Goal: Information Seeking & Learning: Find specific fact

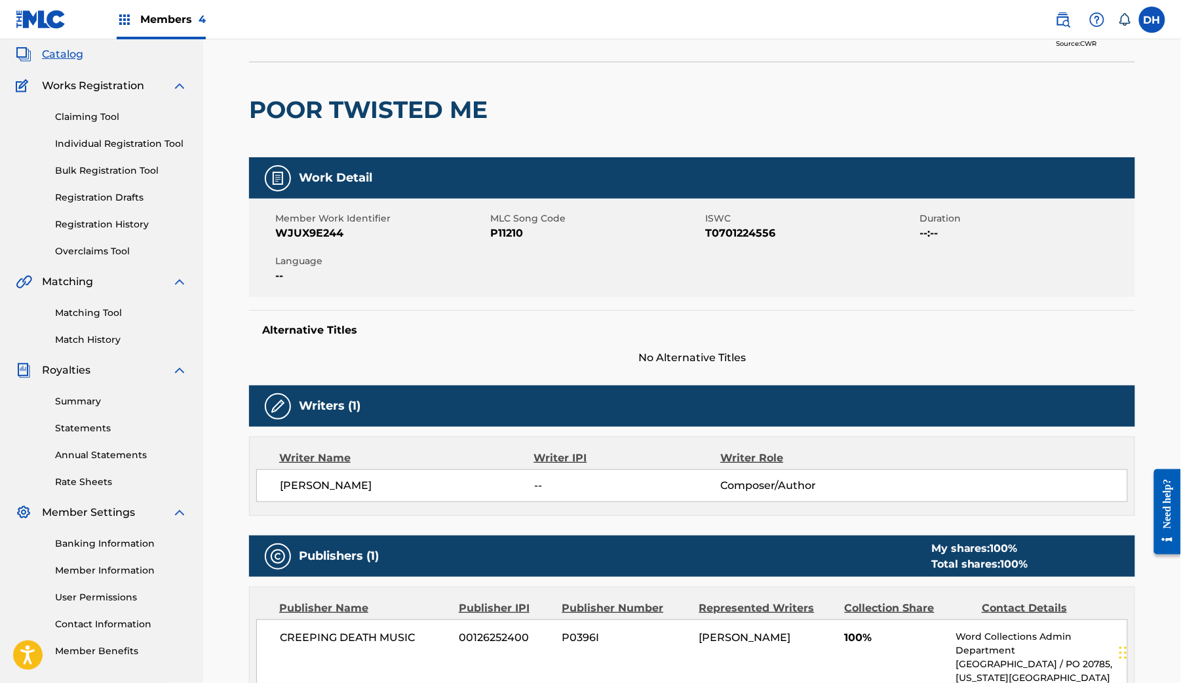
click at [524, 241] on span "P11210" at bounding box center [596, 233] width 212 height 16
copy span "P11210"
click at [337, 39] on nav "Members 4 DH DH [PERSON_NAME] [PERSON_NAME][EMAIL_ADDRESS][DOMAIN_NAME] Notific…" at bounding box center [590, 19] width 1181 height 39
click at [334, 45] on button "< Back to results" at bounding box center [304, 28] width 111 height 33
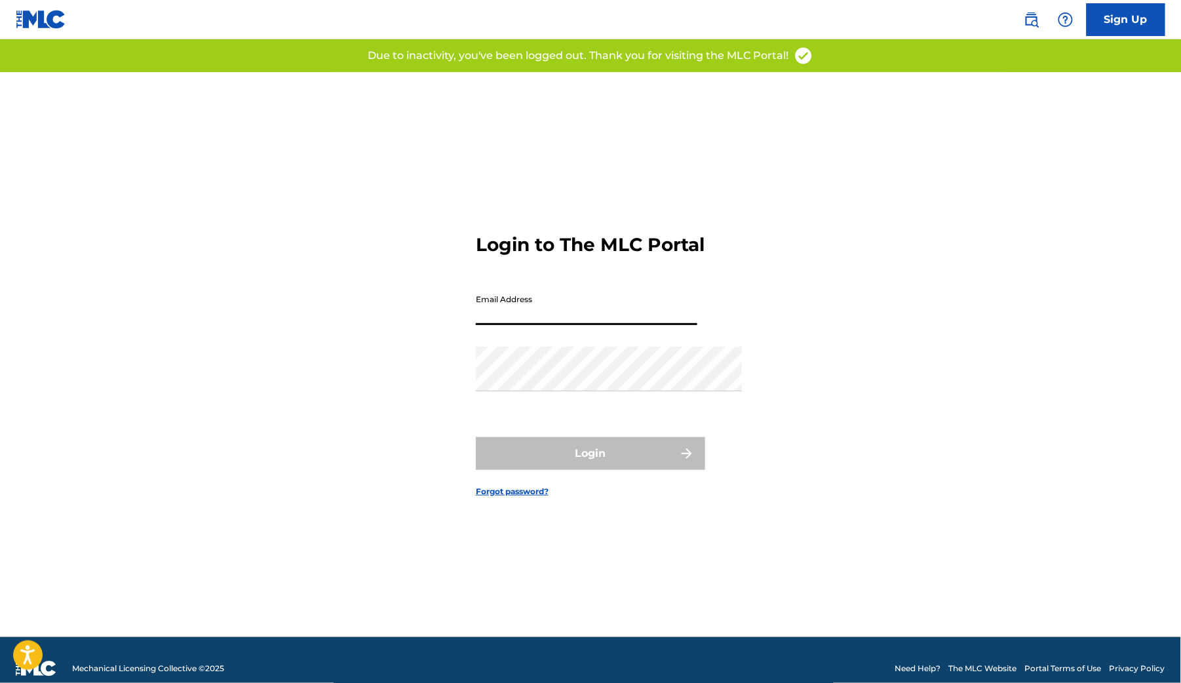
type input "[PERSON_NAME][EMAIL_ADDRESS][DOMAIN_NAME]"
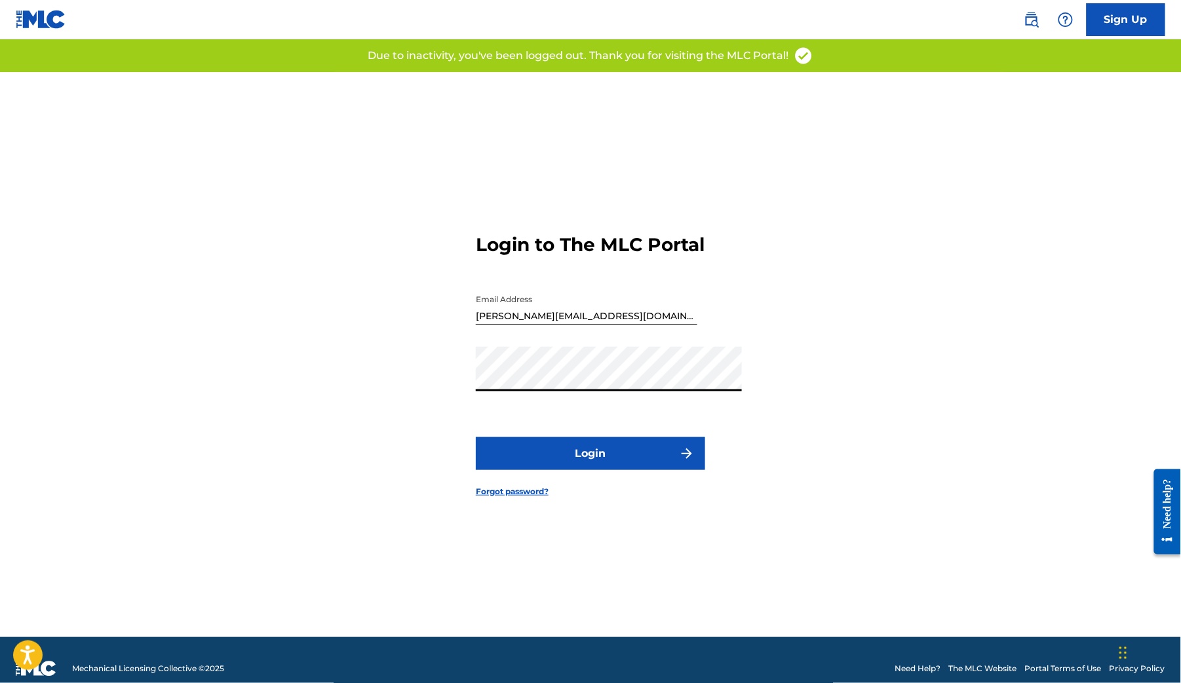
click at [564, 465] on button "Login" at bounding box center [590, 453] width 229 height 33
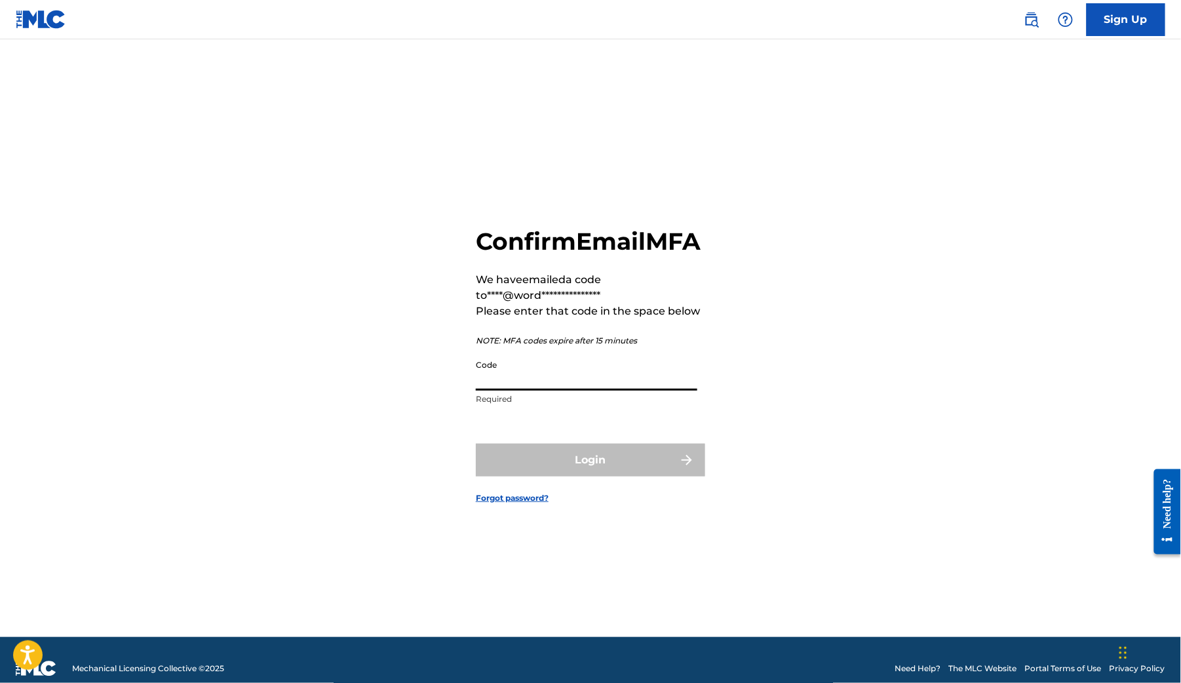
click at [622, 365] on input "Code" at bounding box center [587, 371] width 222 height 37
paste input "586832"
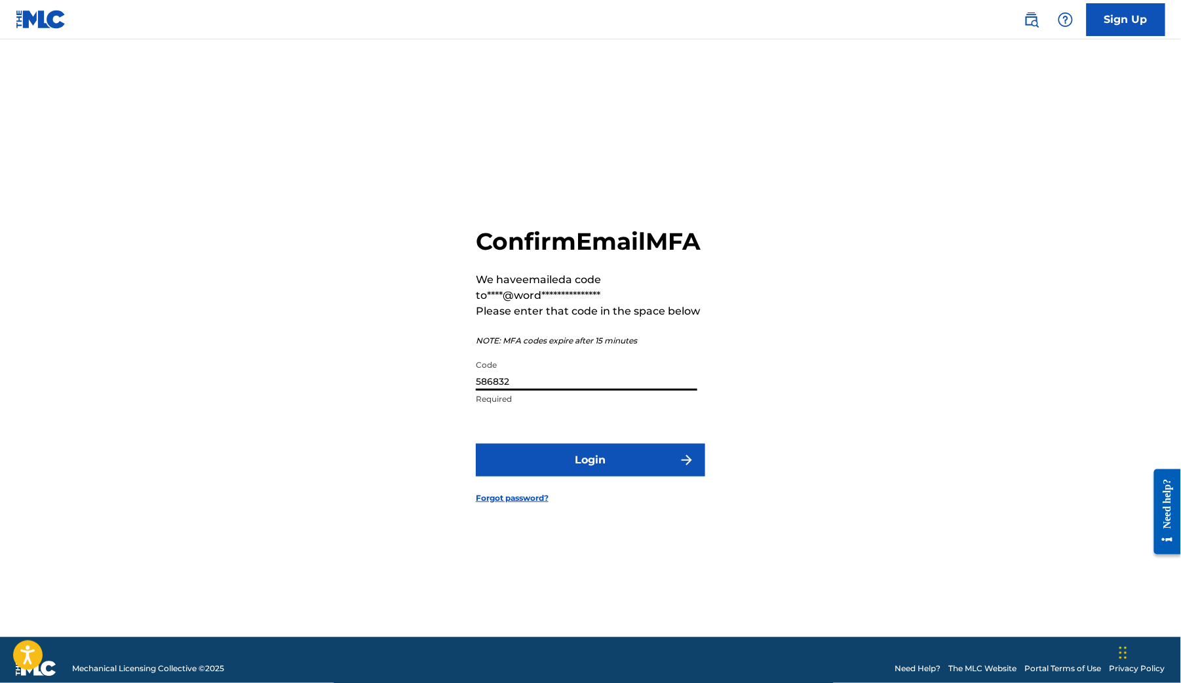
type input "586832"
click at [595, 461] on button "Login" at bounding box center [590, 460] width 229 height 33
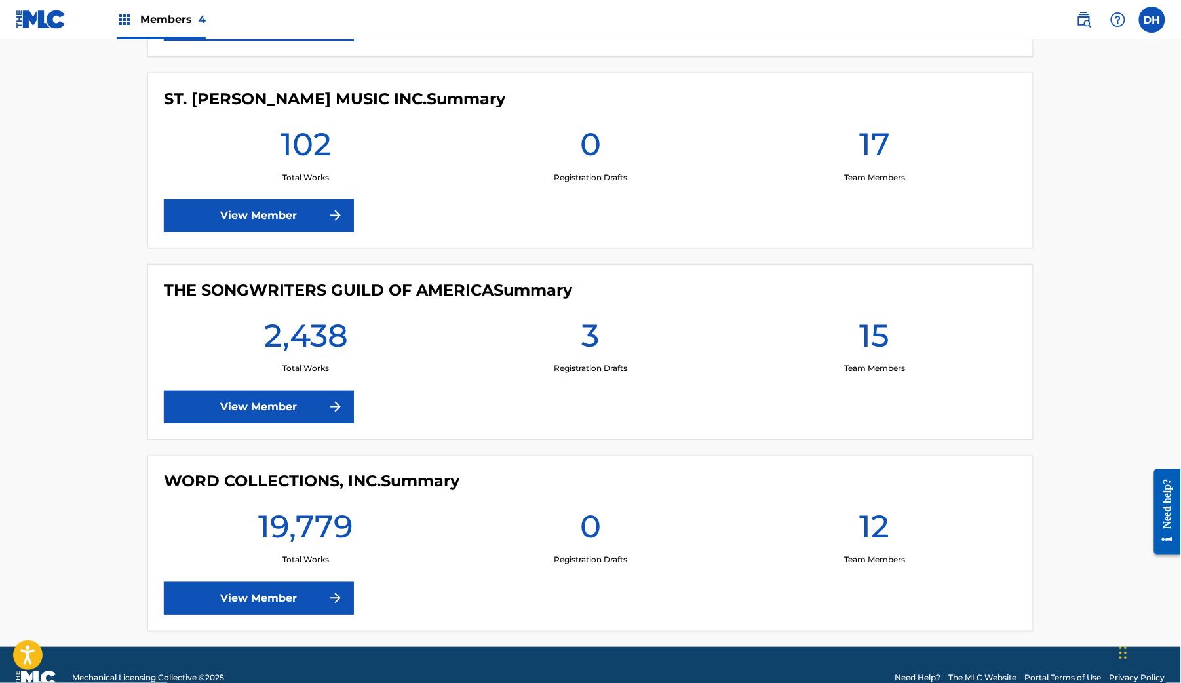
scroll to position [535, 0]
click at [195, 583] on link "View Member" at bounding box center [259, 599] width 190 height 33
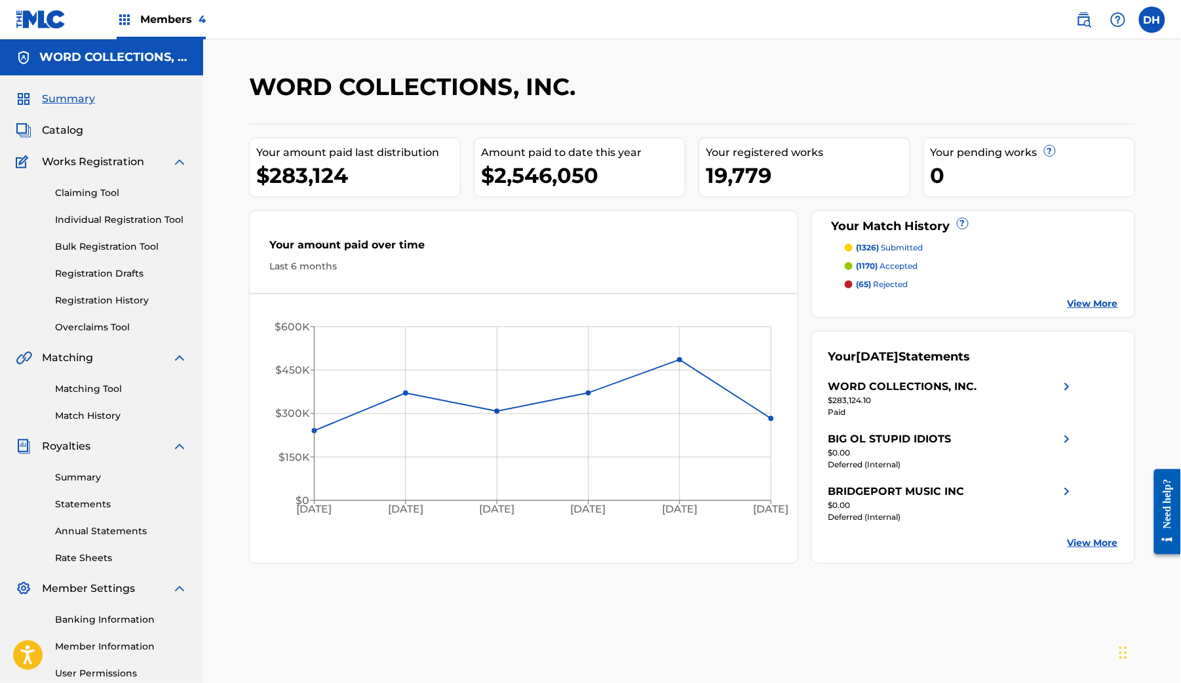
click at [1076, 25] on img at bounding box center [1084, 20] width 16 height 16
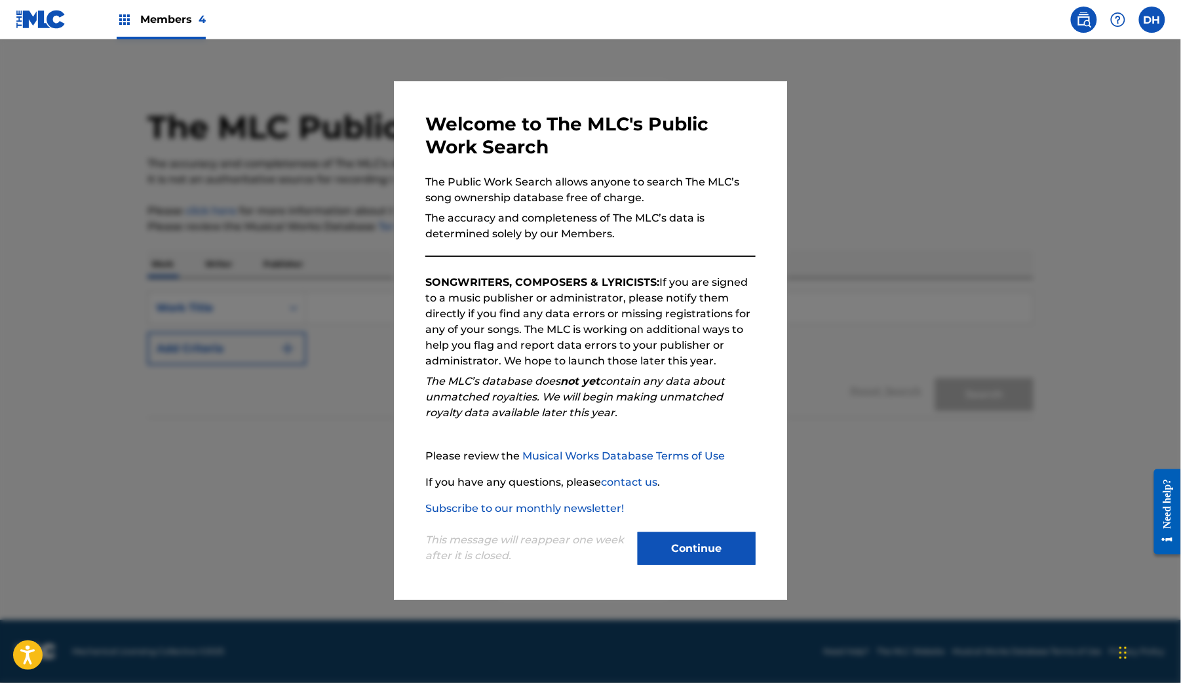
click at [699, 565] on button "Continue" at bounding box center [697, 548] width 118 height 33
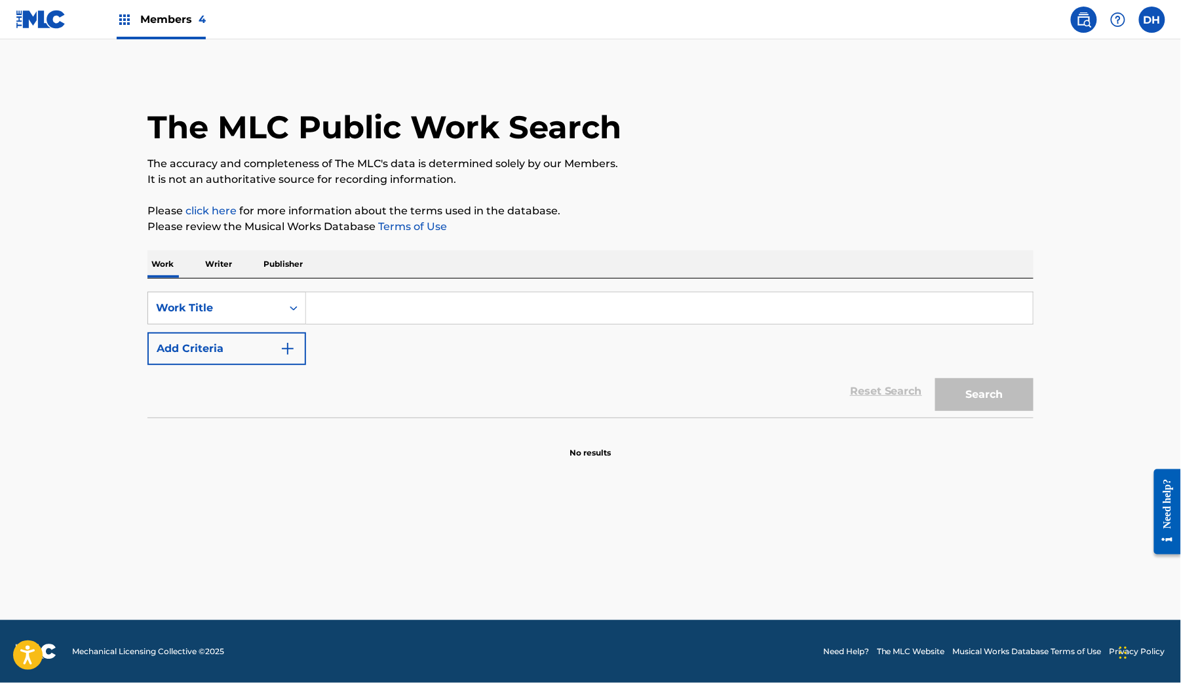
click at [306, 324] on input "Search Form" at bounding box center [669, 307] width 727 height 31
paste input "586832"
type input "586832"
click at [184, 26] on span "Members 4" at bounding box center [173, 19] width 66 height 15
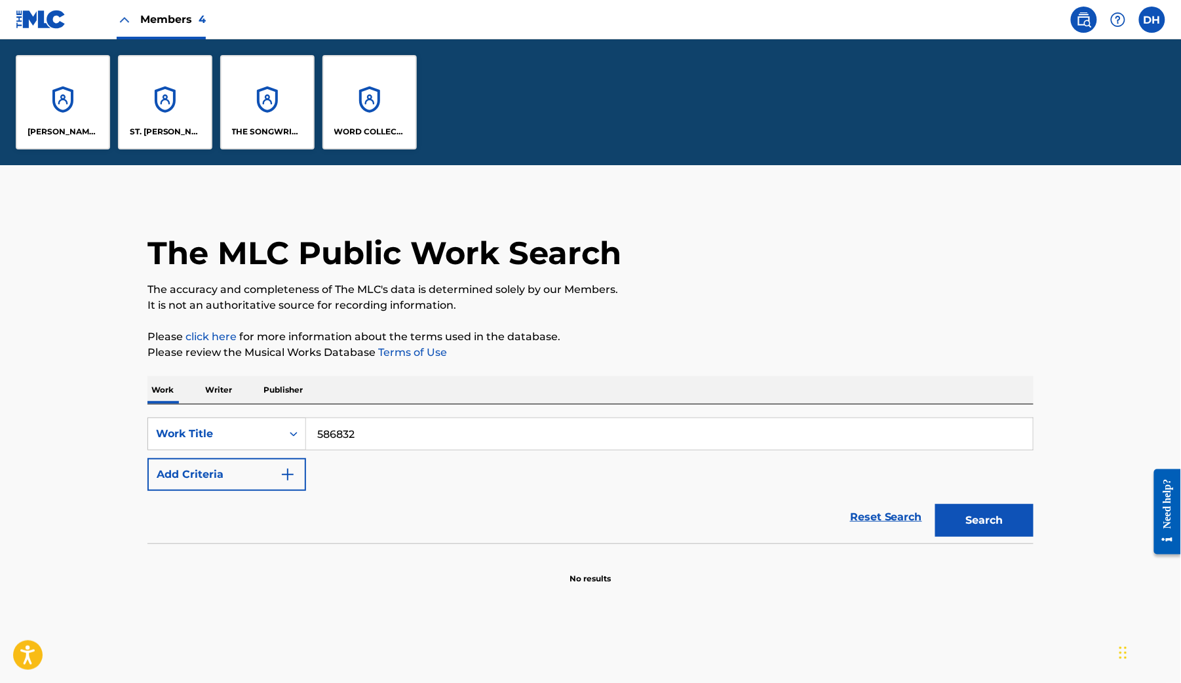
click at [417, 113] on div "WORD COLLECTIONS, INC." at bounding box center [370, 102] width 94 height 94
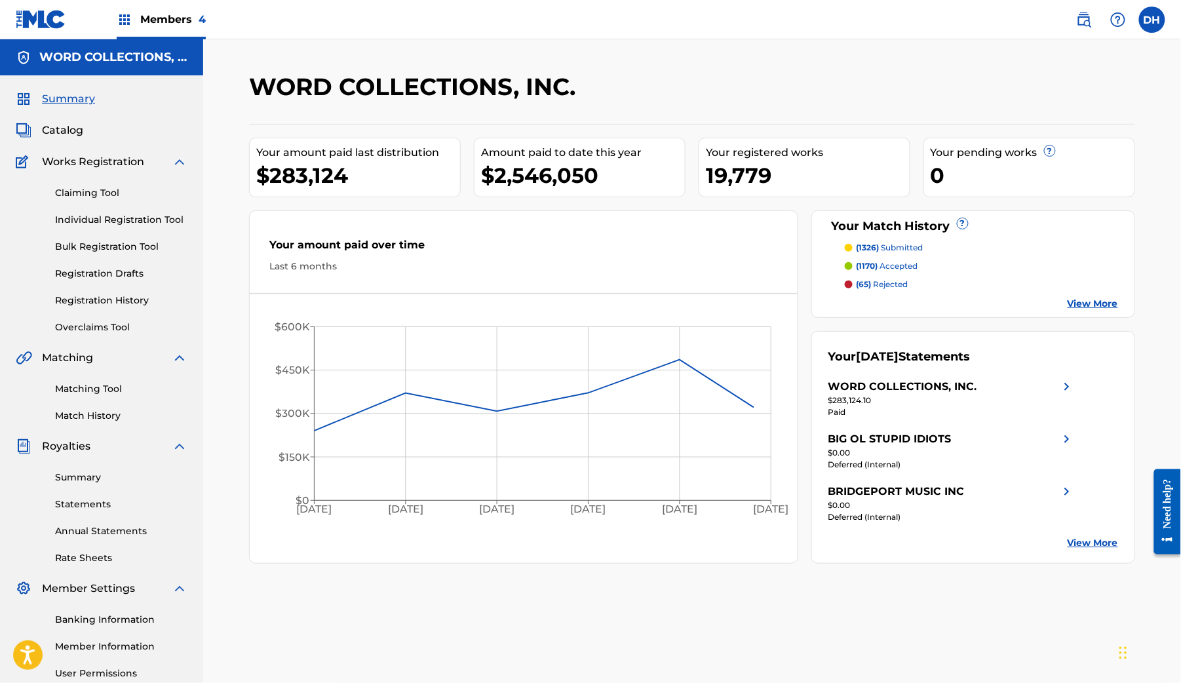
click at [83, 138] on link "Catalog" at bounding box center [50, 131] width 68 height 16
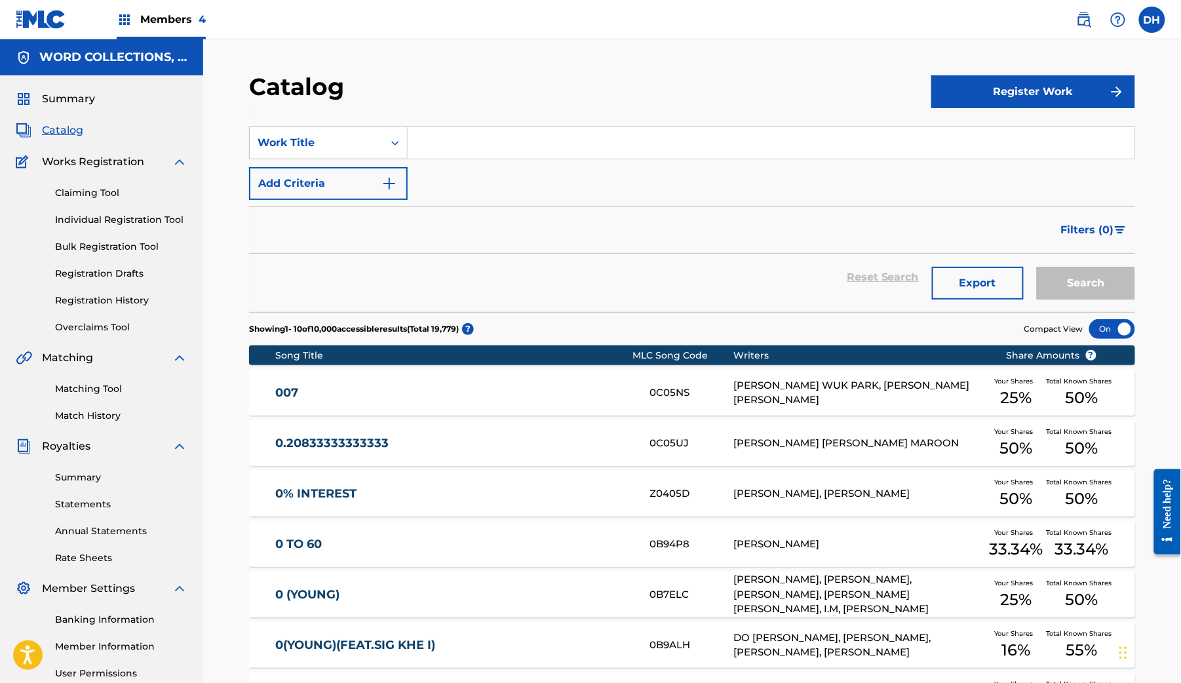
click at [478, 159] on input "Search Form" at bounding box center [771, 142] width 727 height 31
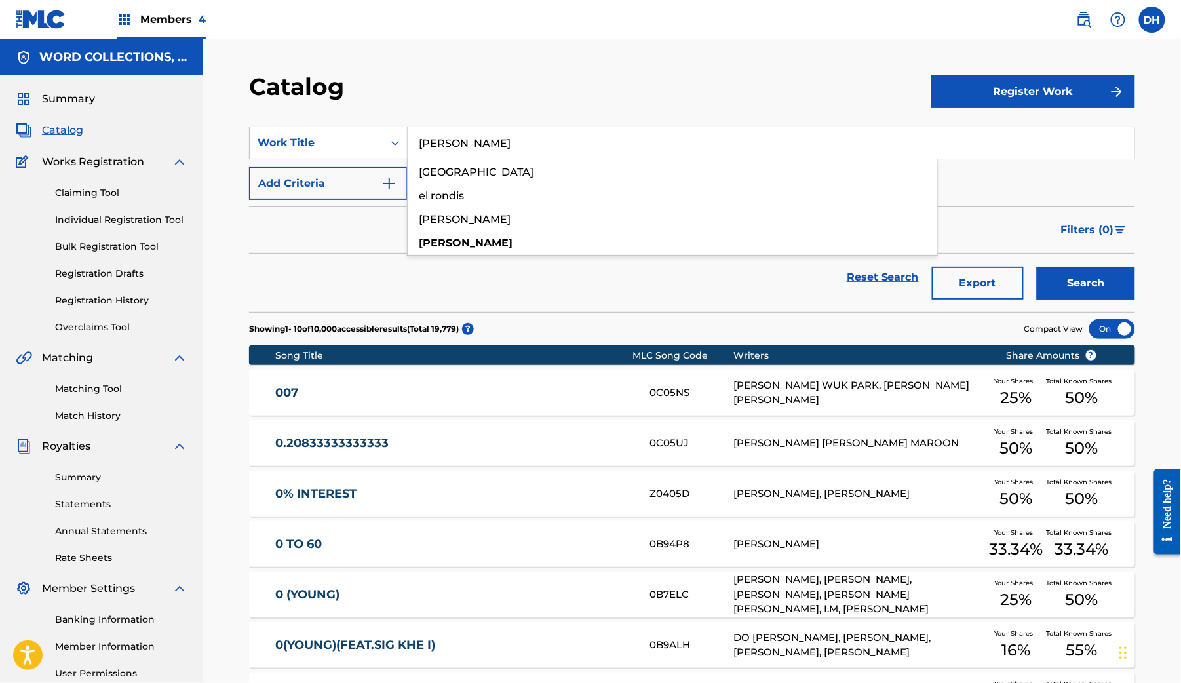
type input "ronnie"
click at [1103, 300] on button "Search" at bounding box center [1086, 283] width 98 height 33
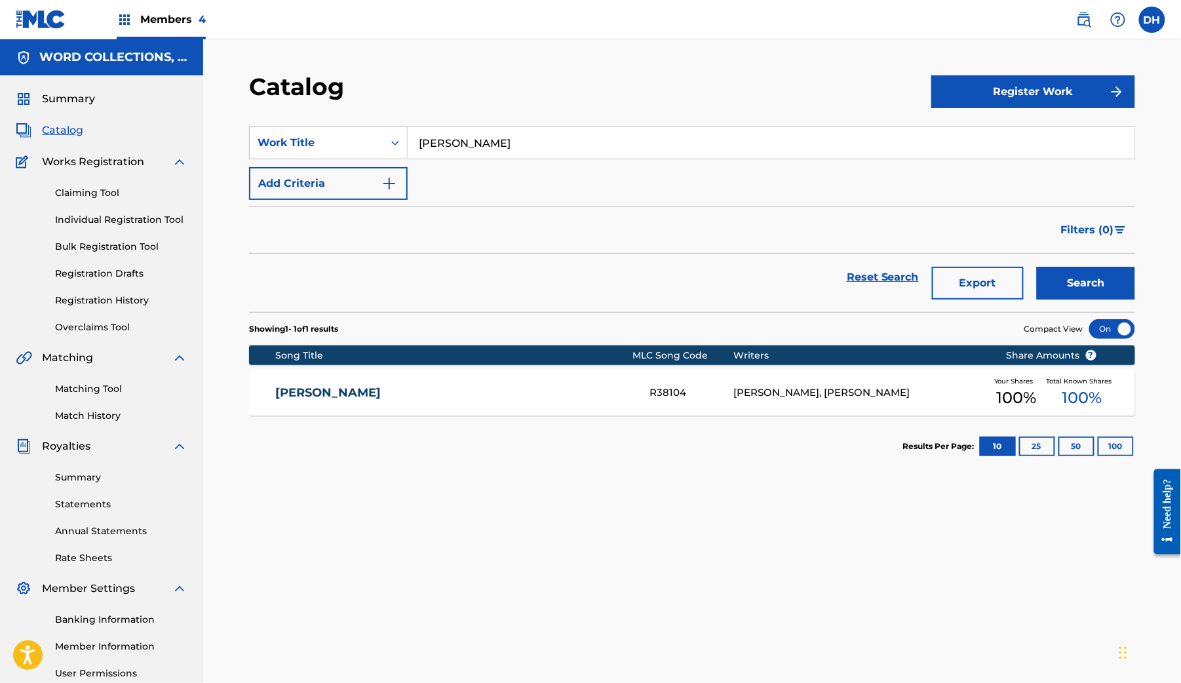
click at [326, 416] on div "RONNIE R38104 LARS ULRICH, JAMES HETFIELD Your Shares 100 % Total Known Shares …" at bounding box center [692, 393] width 886 height 46
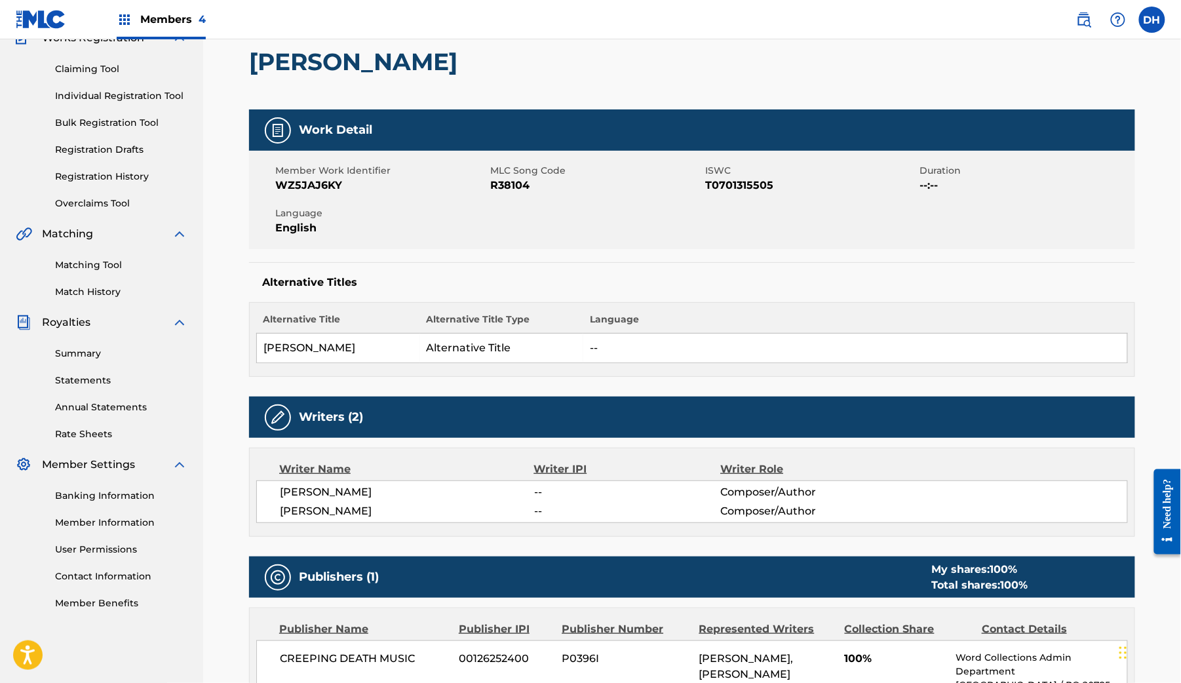
scroll to position [124, 0]
click at [533, 178] on span "MLC Song Code" at bounding box center [596, 171] width 212 height 14
click at [527, 193] on span "R38104" at bounding box center [596, 186] width 212 height 16
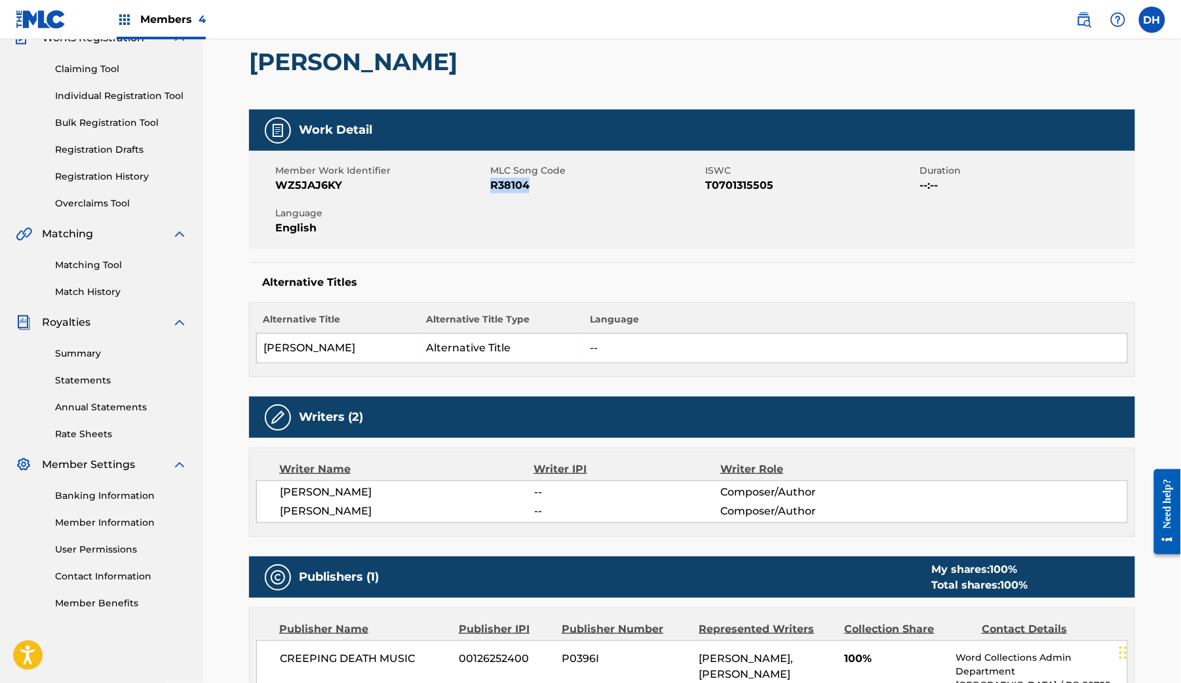
copy span "R38104"
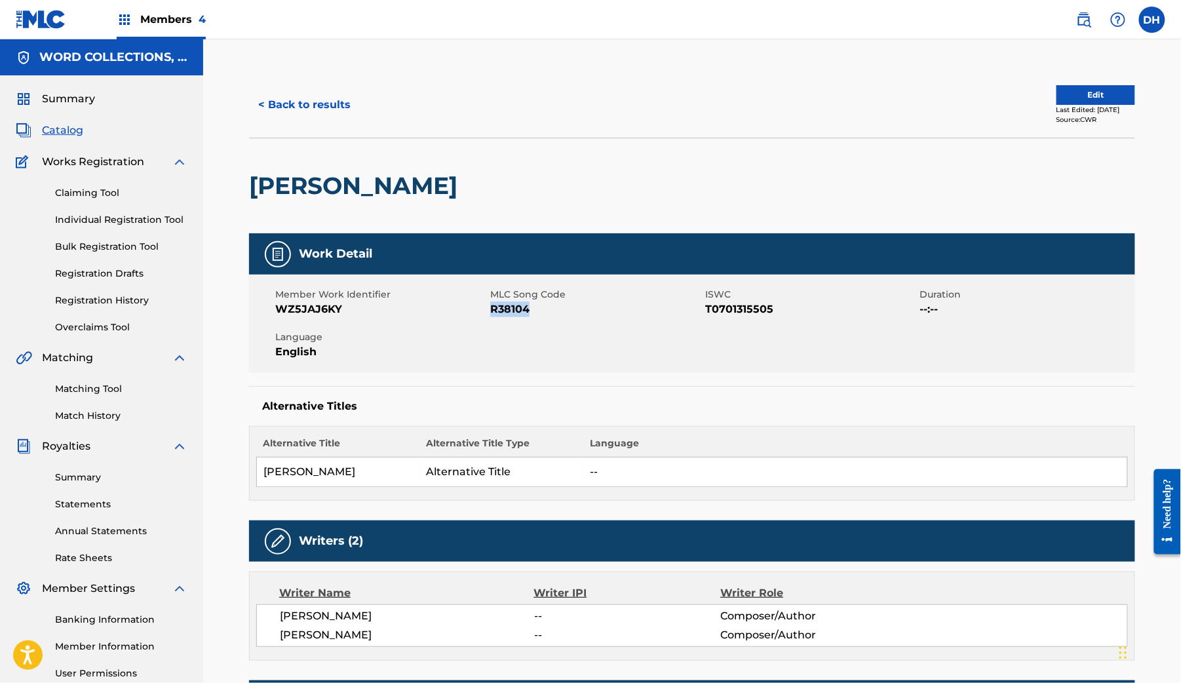
scroll to position [0, 0]
click at [302, 121] on button "< Back to results" at bounding box center [304, 104] width 111 height 33
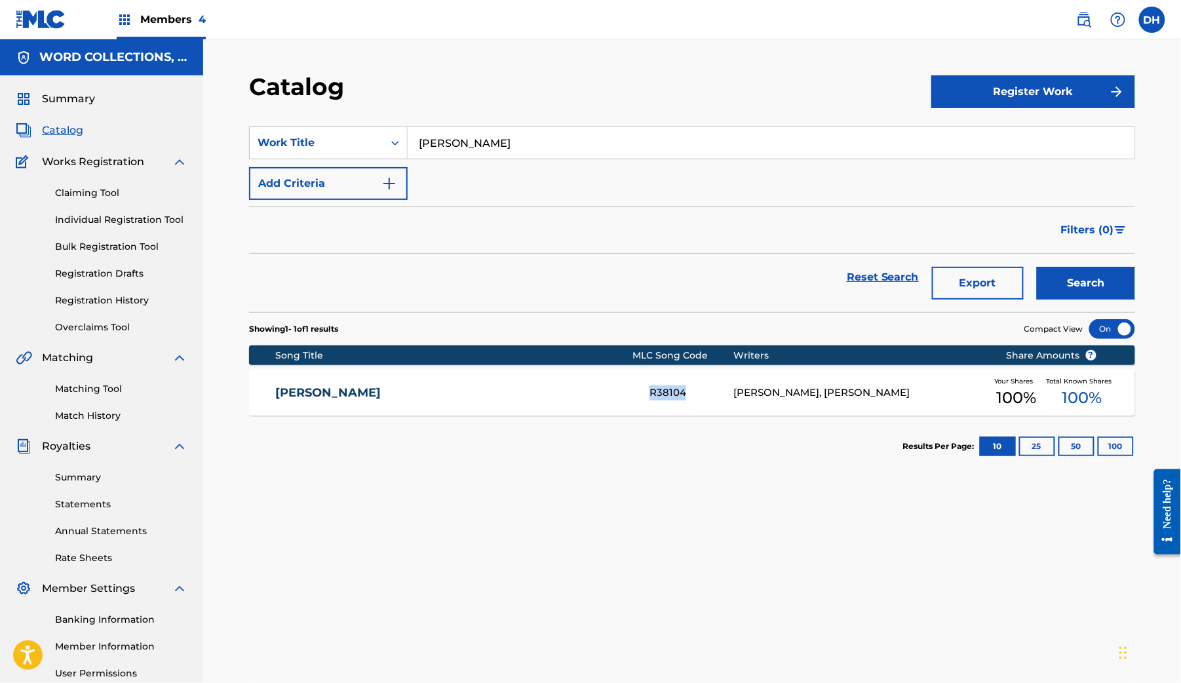
drag, startPoint x: 694, startPoint y: 454, endPoint x: 646, endPoint y: 454, distance: 47.9
click at [650, 401] on div "R38104" at bounding box center [692, 392] width 84 height 15
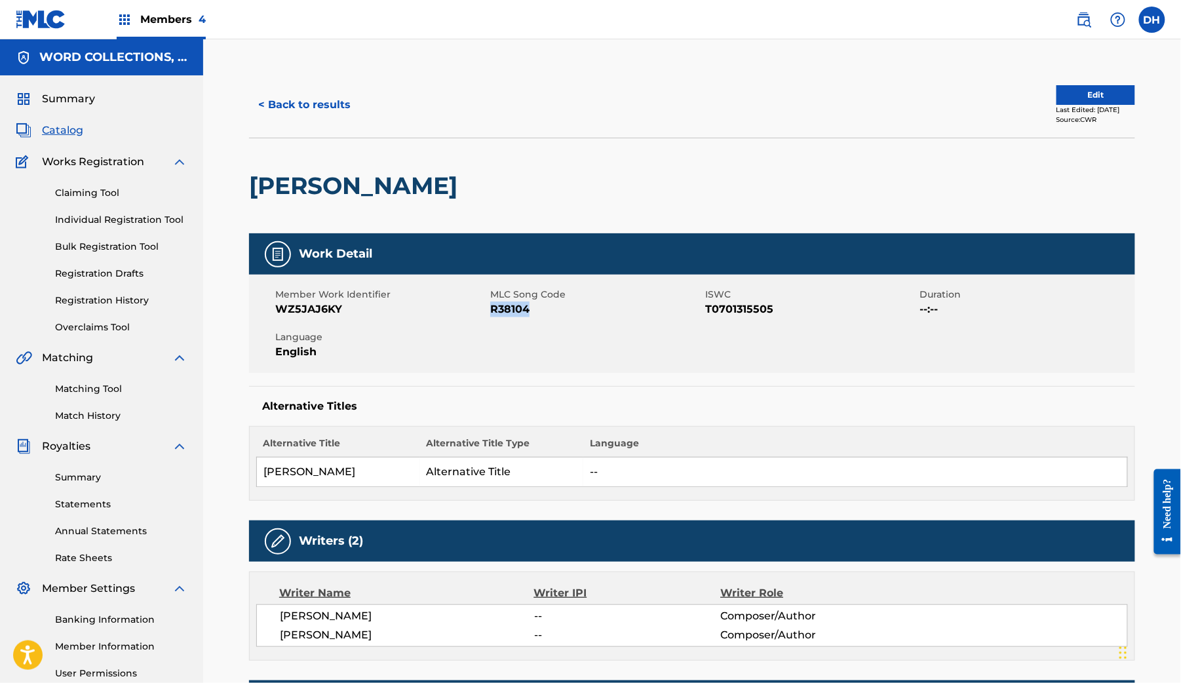
drag, startPoint x: 561, startPoint y: 360, endPoint x: 515, endPoint y: 360, distance: 46.5
click at [515, 317] on span "R38104" at bounding box center [596, 310] width 212 height 16
copy span "R38104"
